Goal: Task Accomplishment & Management: Manage account settings

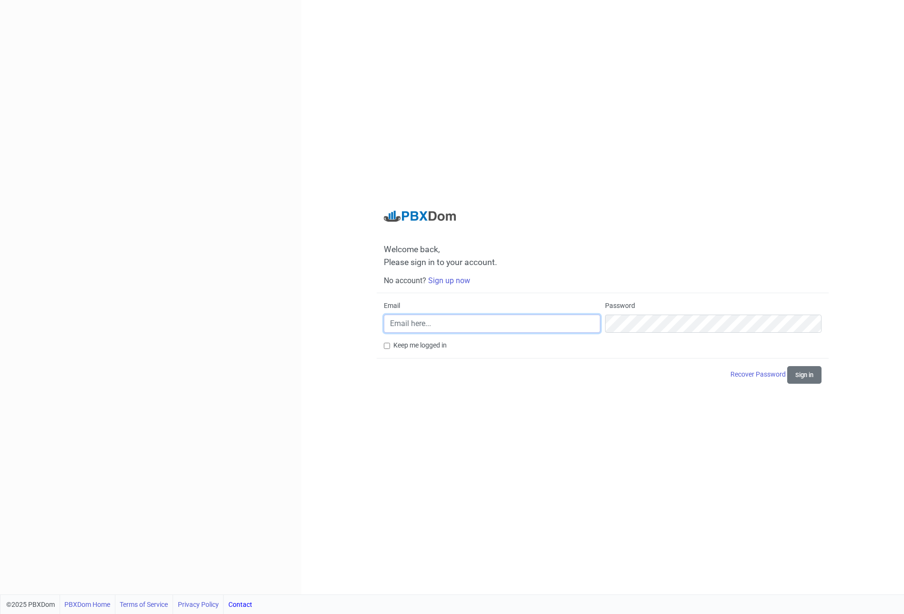
click at [566, 325] on input "Email" at bounding box center [492, 324] width 216 height 18
paste input "[PERSON_NAME][EMAIL_ADDRESS][DOMAIN_NAME]"
type input "[PERSON_NAME][EMAIL_ADDRESS][DOMAIN_NAME]"
click at [787, 366] on button "Sign in" at bounding box center [804, 375] width 34 height 18
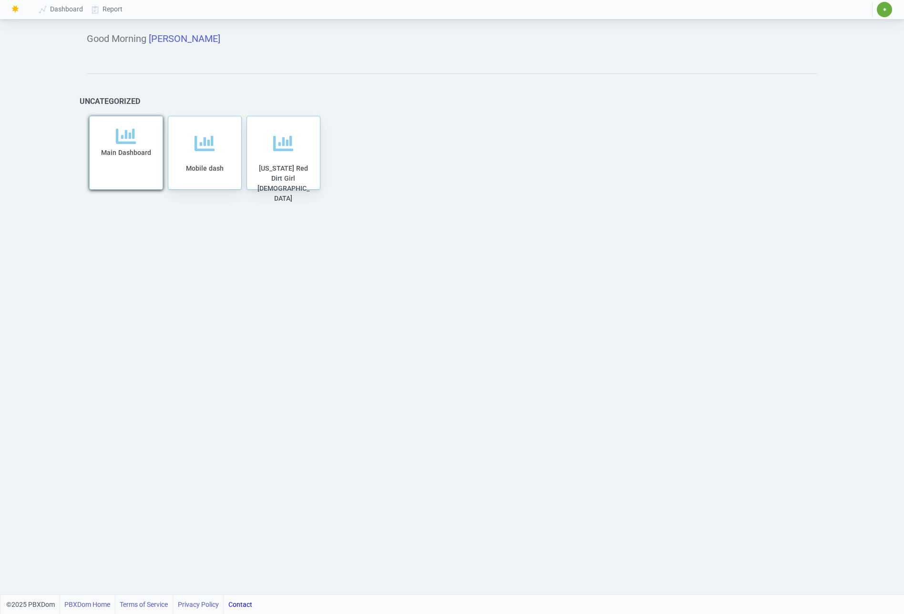
click at [136, 137] on div "Main Dashboard" at bounding box center [126, 157] width 54 height 63
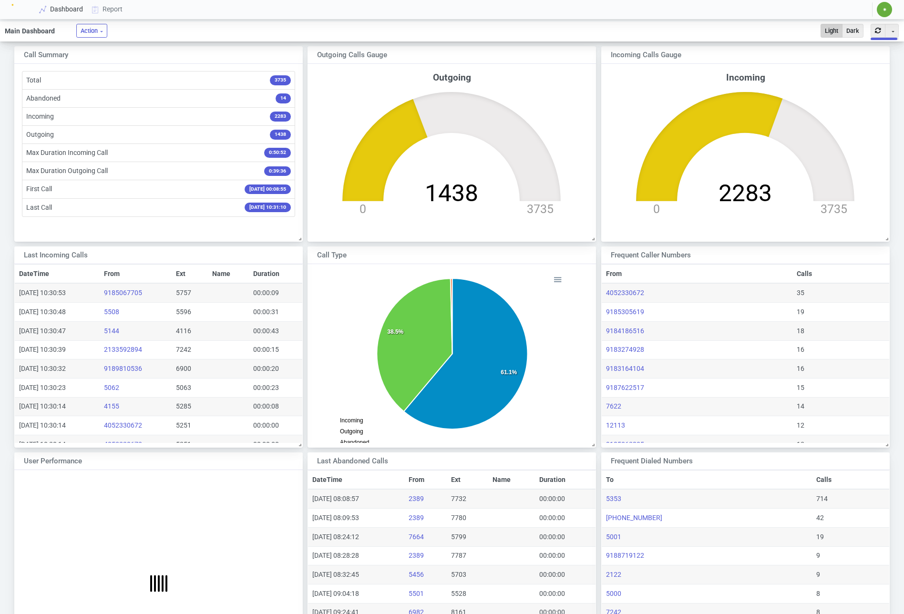
click at [78, 10] on link "Dashboard" at bounding box center [61, 9] width 52 height 18
